Goal: Transaction & Acquisition: Purchase product/service

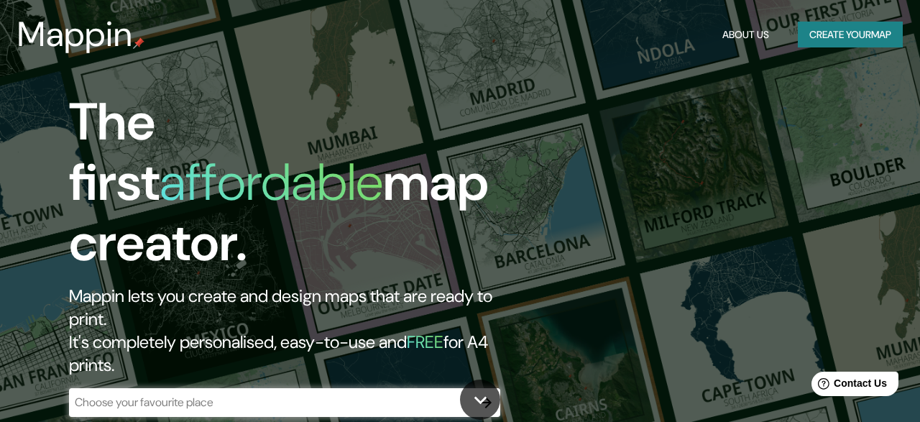
click at [181, 394] on input "text" at bounding box center [270, 402] width 402 height 17
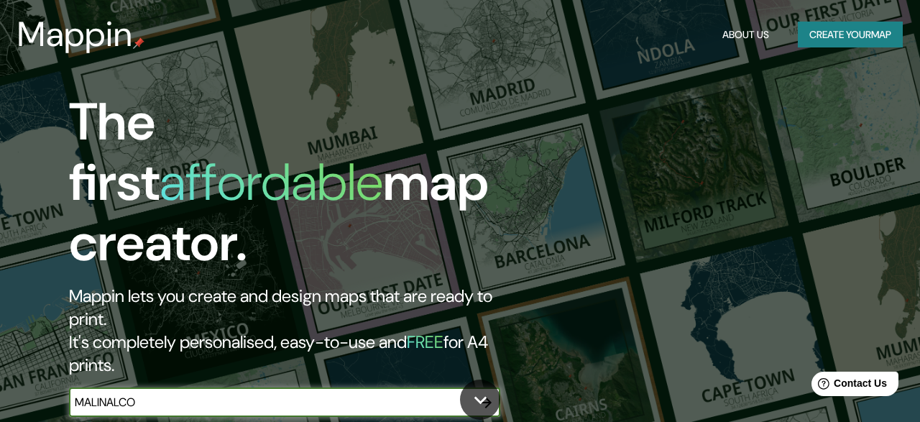
type input "MALINALCO"
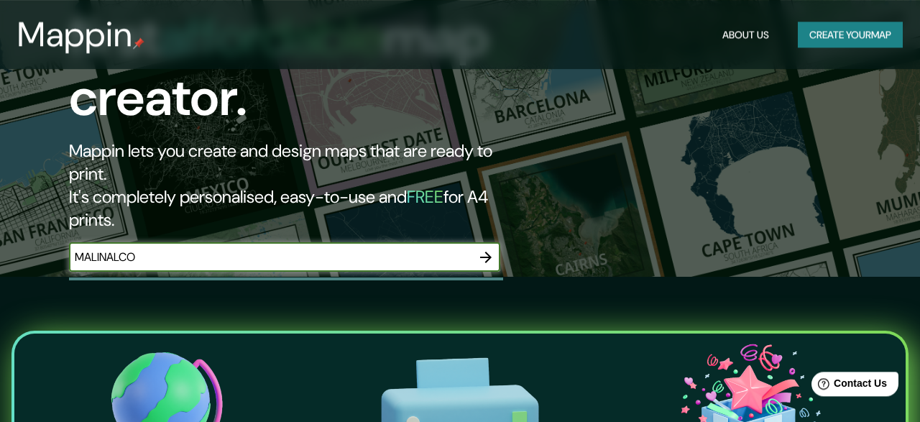
scroll to position [149, 0]
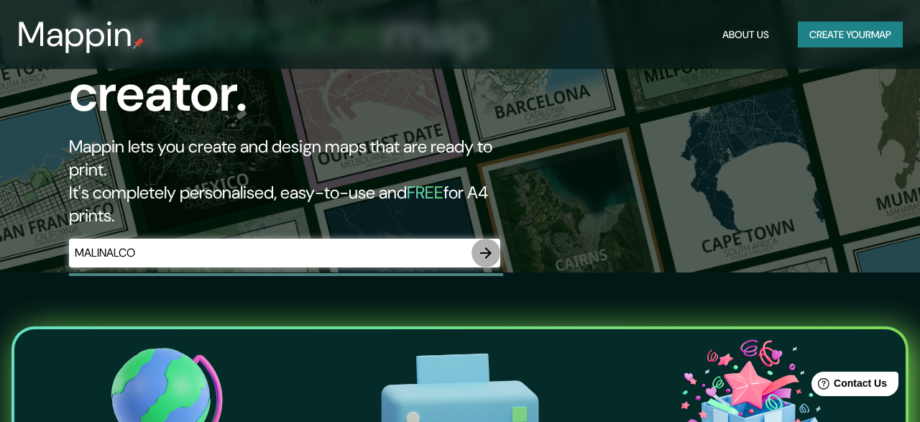
click at [482, 247] on icon "button" at bounding box center [485, 252] width 11 height 11
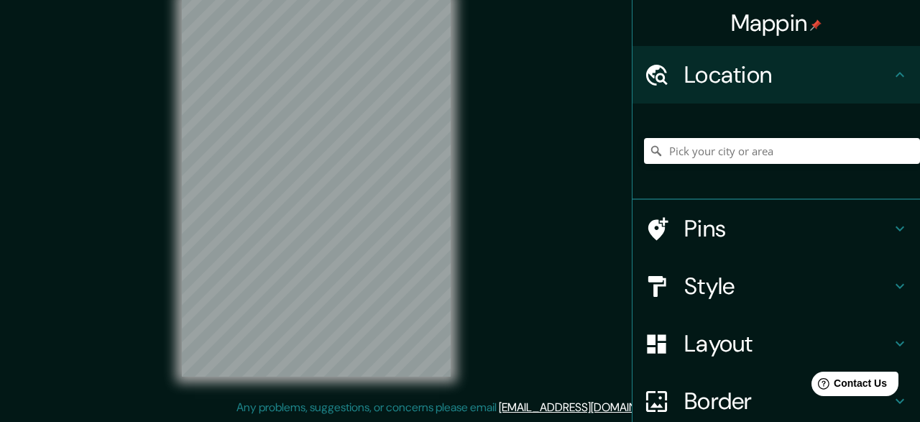
scroll to position [27, 0]
click at [681, 185] on div "Mappin Location Pins Style Layout Border Choose a border. Hint : you can make l…" at bounding box center [460, 197] width 920 height 448
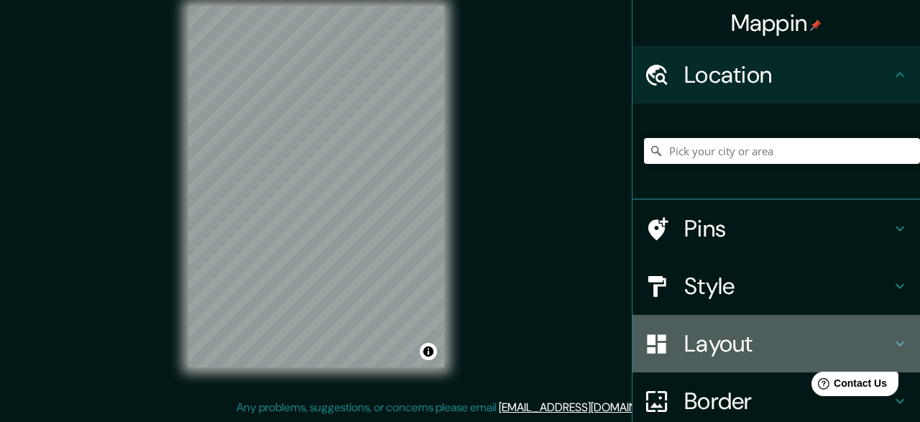
click at [826, 346] on h4 "Layout" at bounding box center [787, 343] width 207 height 29
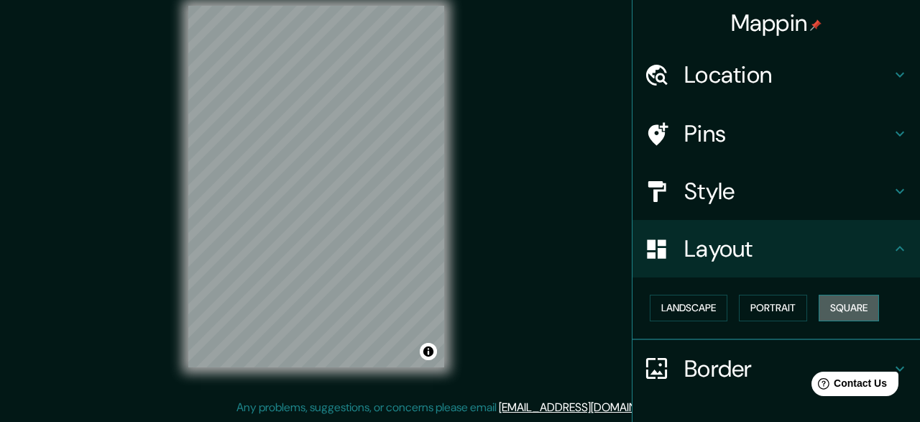
click at [867, 300] on button "Square" at bounding box center [848, 308] width 60 height 27
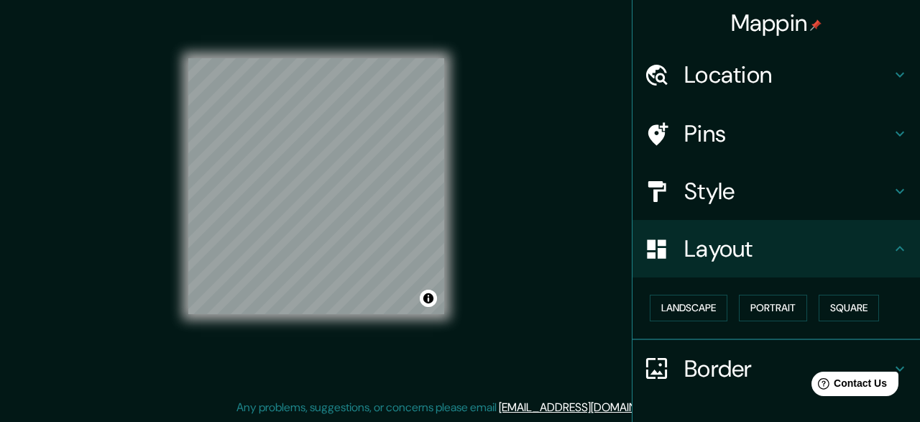
click at [448, 305] on div "© Mapbox © OpenStreetMap Improve this map" at bounding box center [316, 185] width 302 height 425
click at [453, 128] on div "© Mapbox © OpenStreetMap Improve this map" at bounding box center [316, 185] width 302 height 425
click at [849, 300] on button "Square" at bounding box center [848, 308] width 60 height 27
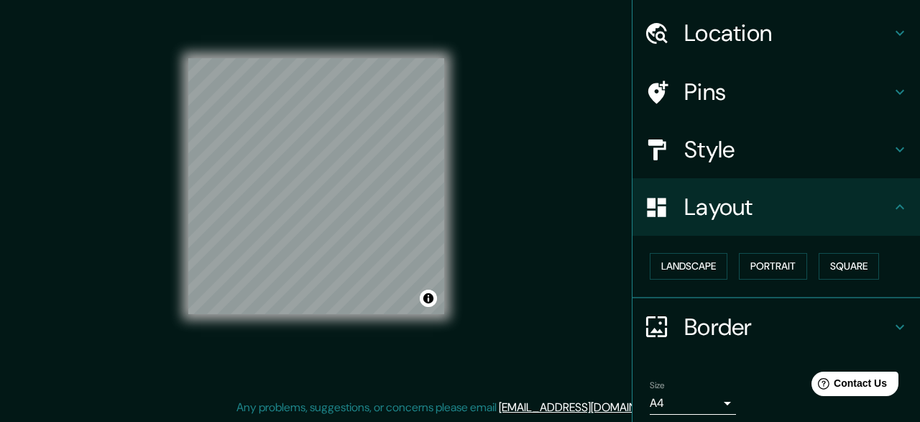
scroll to position [94, 0]
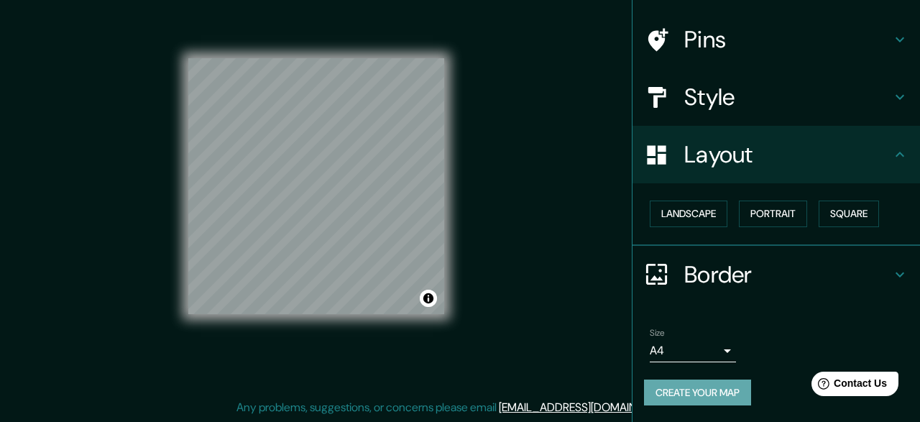
click at [703, 387] on button "Create your map" at bounding box center [697, 392] width 107 height 27
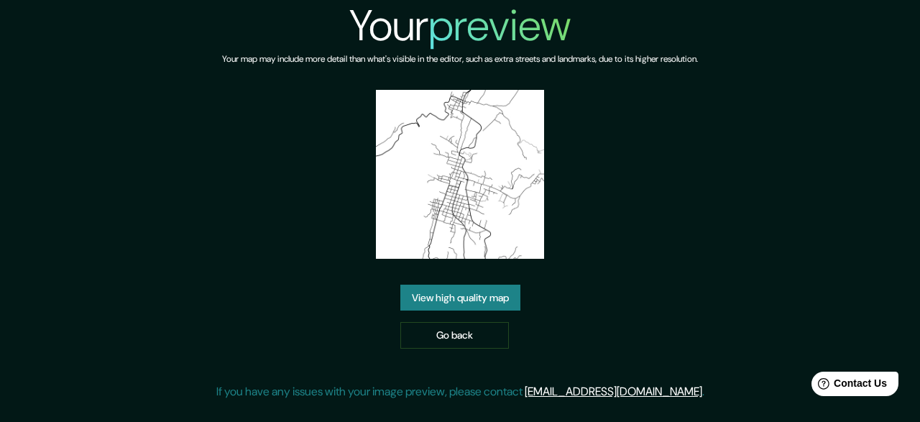
click at [498, 305] on link "View high quality map" at bounding box center [460, 298] width 120 height 27
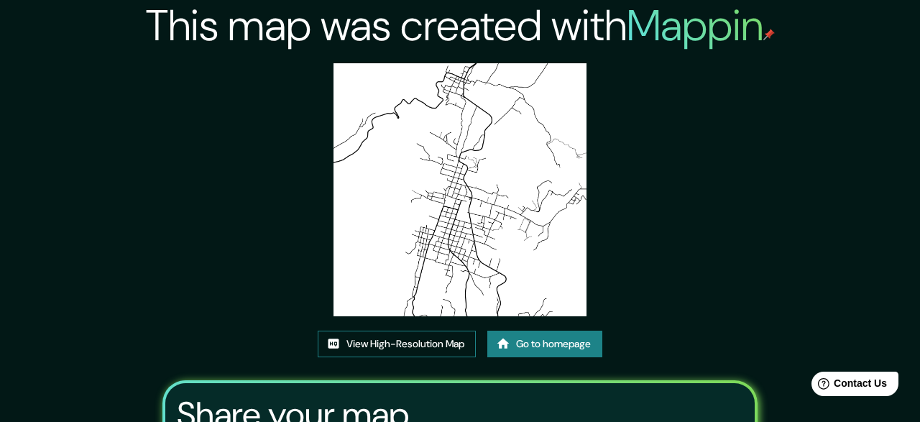
click at [442, 346] on link "View High-Resolution Map" at bounding box center [397, 344] width 158 height 27
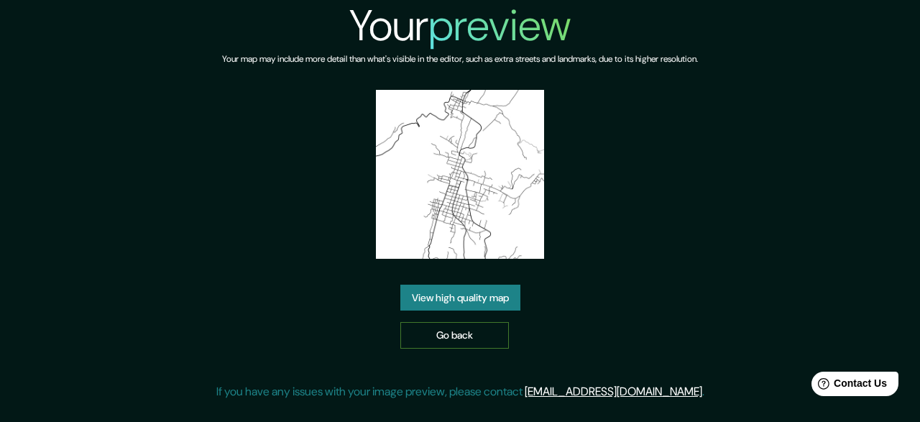
click at [498, 335] on link "Go back" at bounding box center [454, 335] width 109 height 27
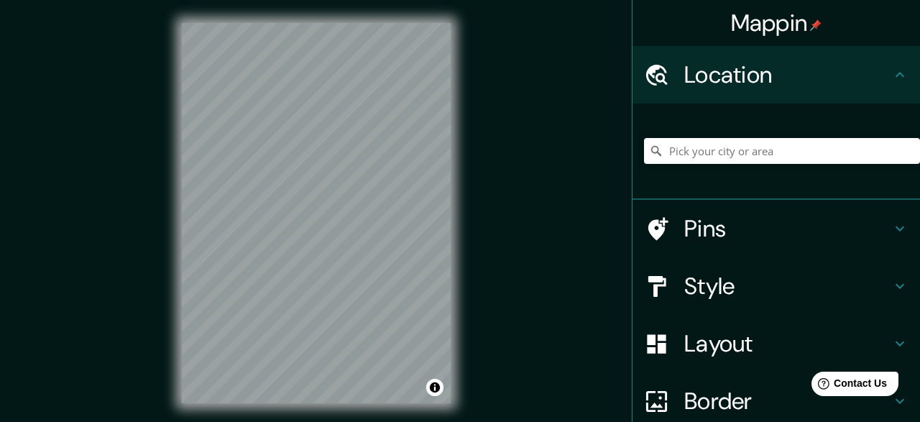
click at [468, 185] on div "© Mapbox © OpenStreetMap Improve this map" at bounding box center [316, 212] width 315 height 425
click at [530, 220] on div "Mappin Location Pins Style Layout Border Choose a border. Hint : you can make l…" at bounding box center [460, 224] width 920 height 448
click at [491, 146] on div "Mappin Location Pins Style Layout Border Choose a border. Hint : you can make l…" at bounding box center [460, 224] width 920 height 448
click at [525, 225] on div "Mappin Location Pins Style Layout Border Choose a border. Hint : you can make l…" at bounding box center [460, 224] width 920 height 448
click at [456, 333] on div "© Mapbox © OpenStreetMap Improve this map" at bounding box center [316, 212] width 315 height 425
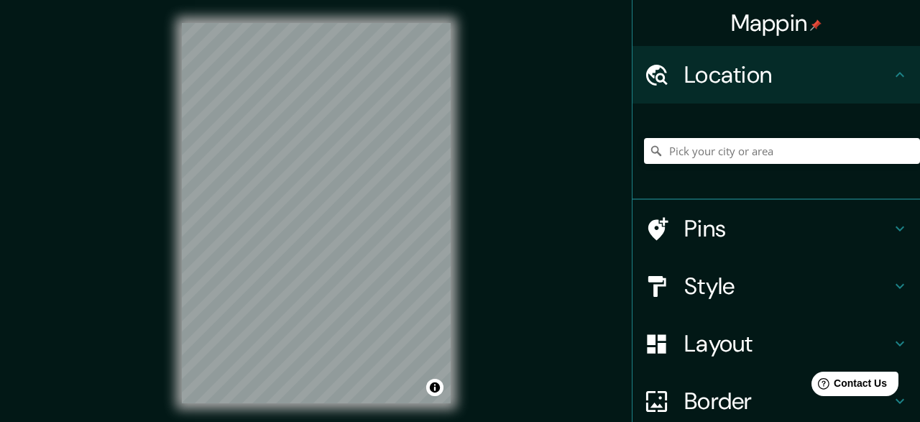
click at [866, 338] on h4 "Layout" at bounding box center [787, 343] width 207 height 29
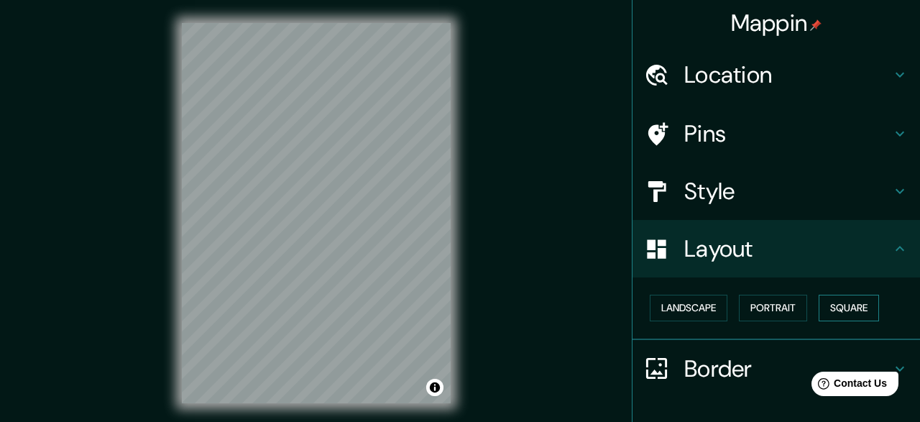
click at [852, 303] on button "Square" at bounding box center [848, 308] width 60 height 27
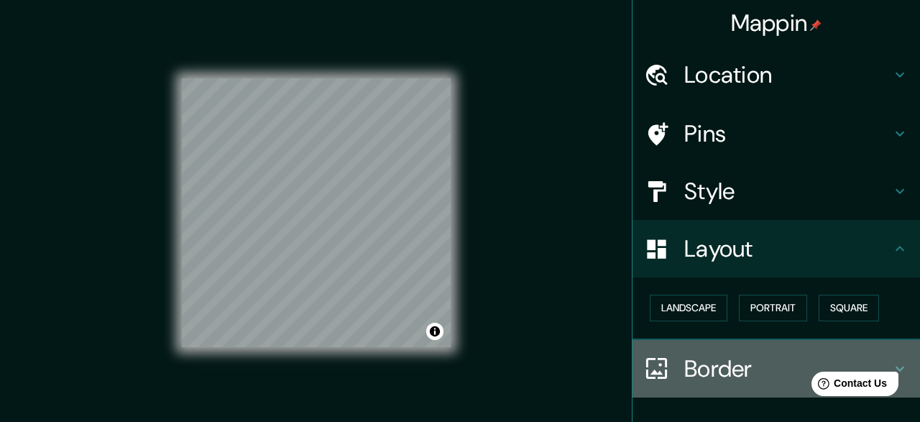
click at [759, 363] on h4 "Border" at bounding box center [787, 368] width 207 height 29
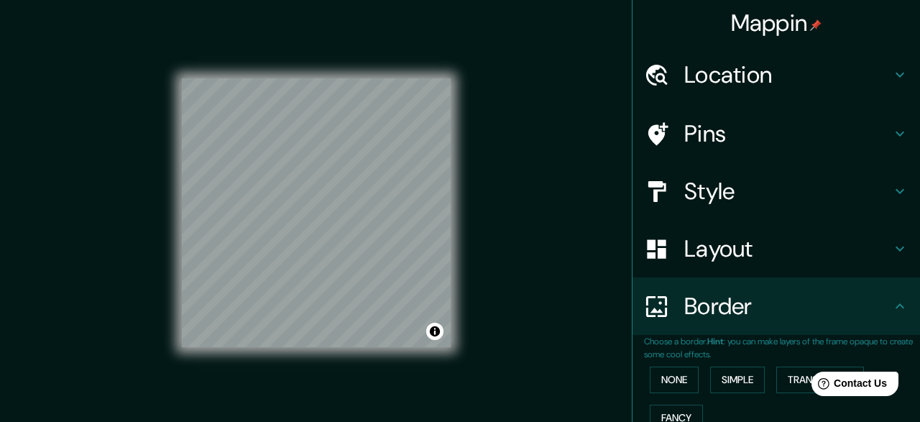
click at [799, 308] on h4 "Border" at bounding box center [787, 306] width 207 height 29
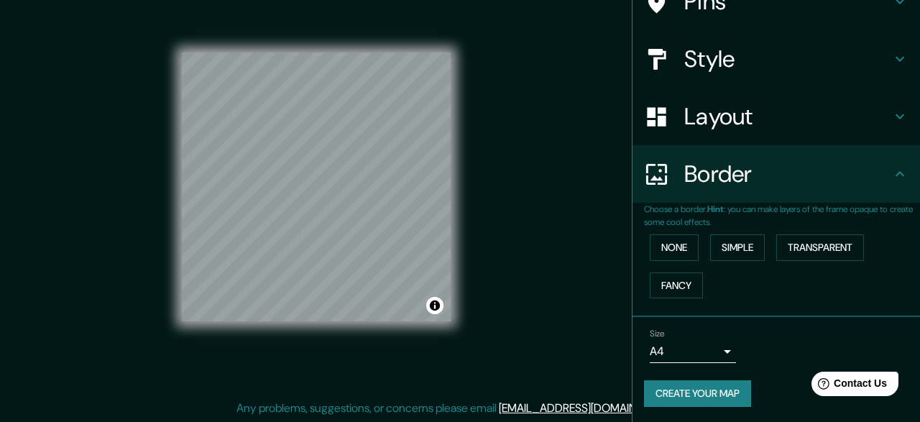
scroll to position [27, 0]
click at [675, 275] on button "Fancy" at bounding box center [676, 285] width 53 height 27
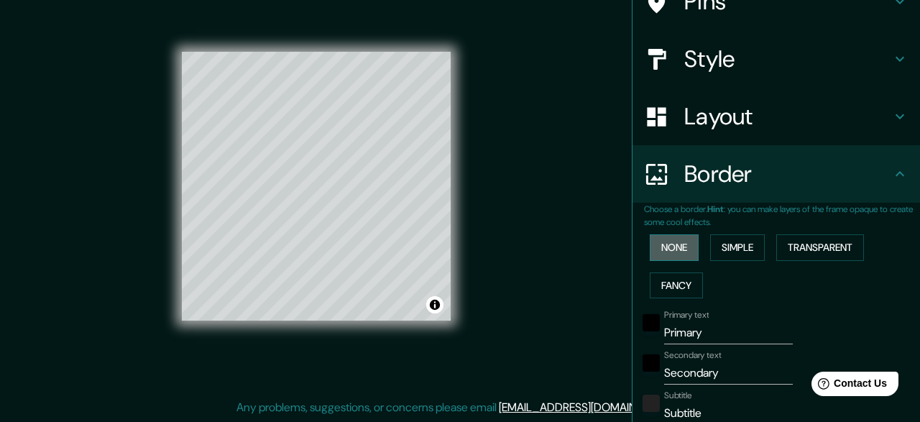
click at [686, 249] on button "None" at bounding box center [674, 247] width 49 height 27
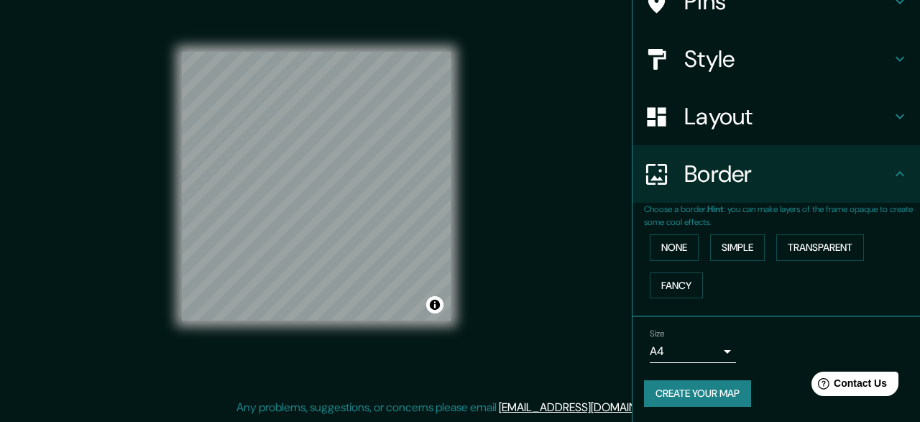
click at [725, 390] on button "Create your map" at bounding box center [697, 393] width 107 height 27
click at [726, 390] on button "Create your map" at bounding box center [697, 393] width 107 height 27
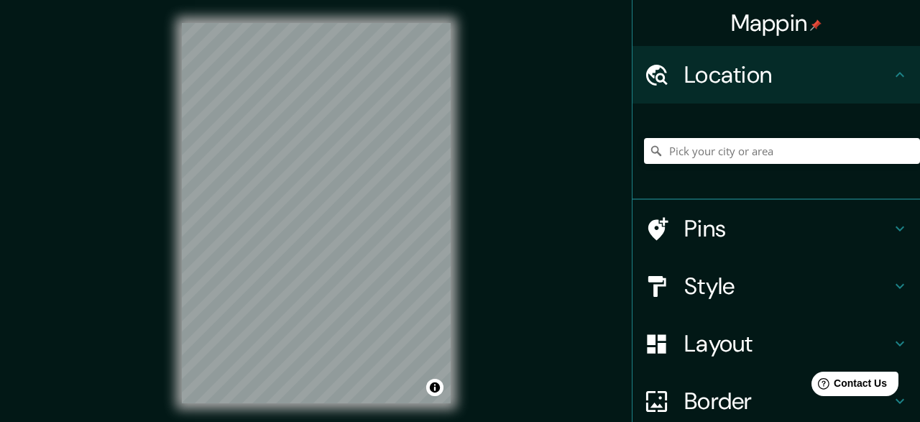
click at [880, 338] on h4 "Layout" at bounding box center [787, 343] width 207 height 29
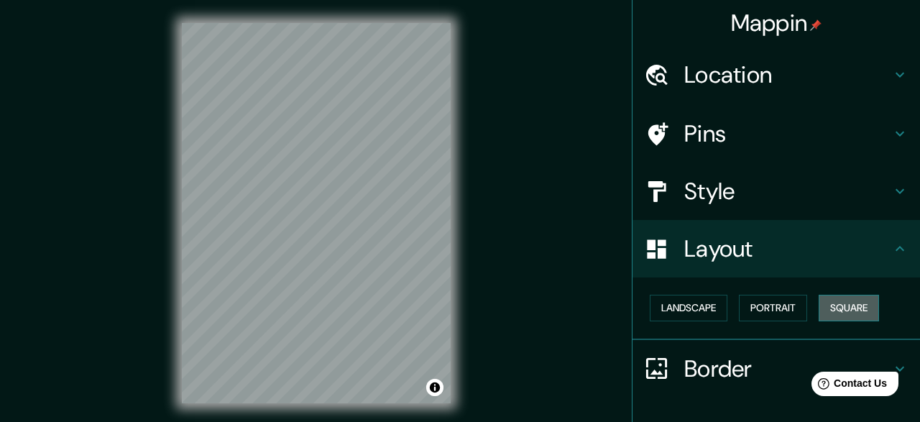
click at [857, 303] on button "Square" at bounding box center [848, 308] width 60 height 27
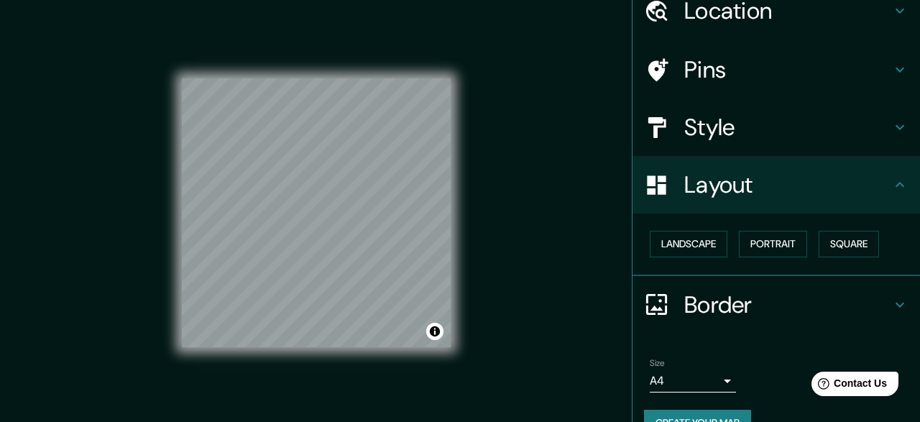
scroll to position [94, 0]
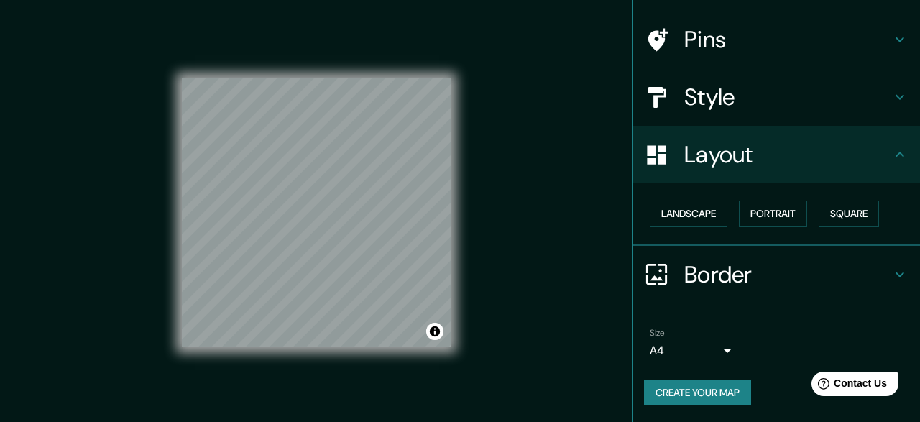
click at [746, 386] on button "Create your map" at bounding box center [697, 392] width 107 height 27
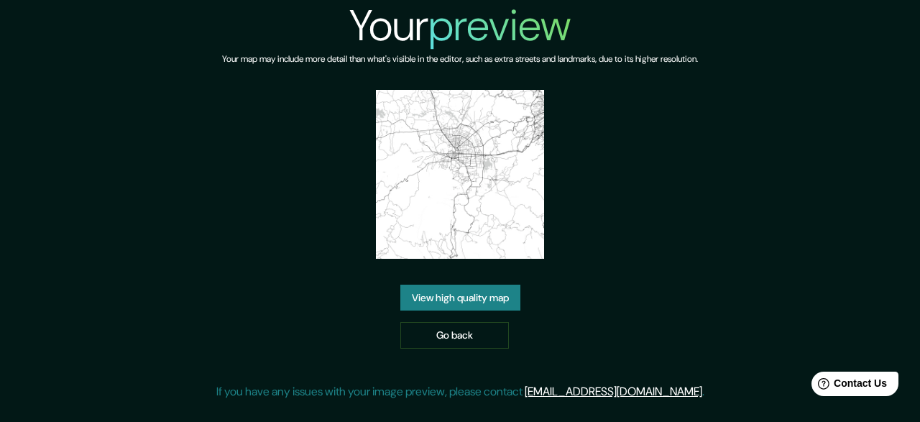
click at [470, 290] on link "View high quality map" at bounding box center [460, 298] width 120 height 27
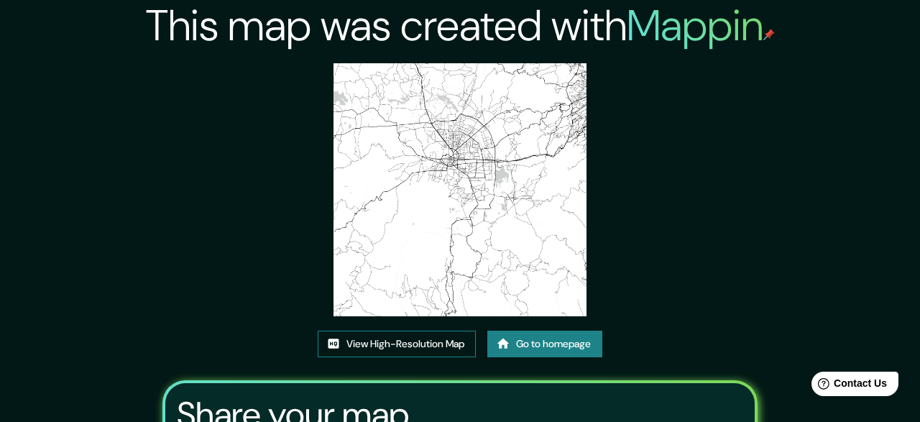
click at [386, 331] on link "View High-Resolution Map" at bounding box center [397, 344] width 158 height 27
